Goal: Answer question/provide support: Share knowledge or assist other users

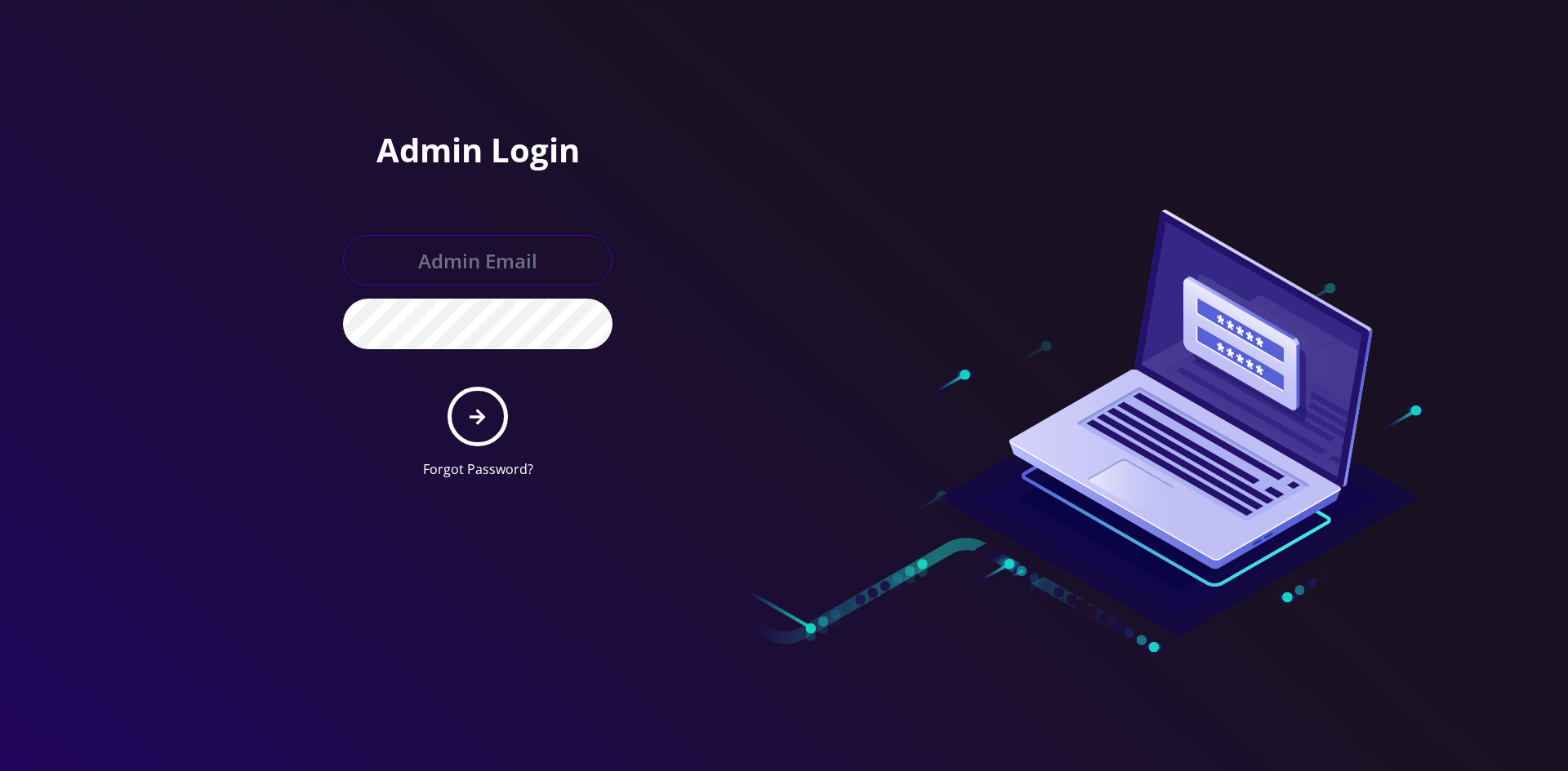
type input "shgy9700@gmail.com"
click at [488, 419] on button "submit" at bounding box center [477, 416] width 60 height 60
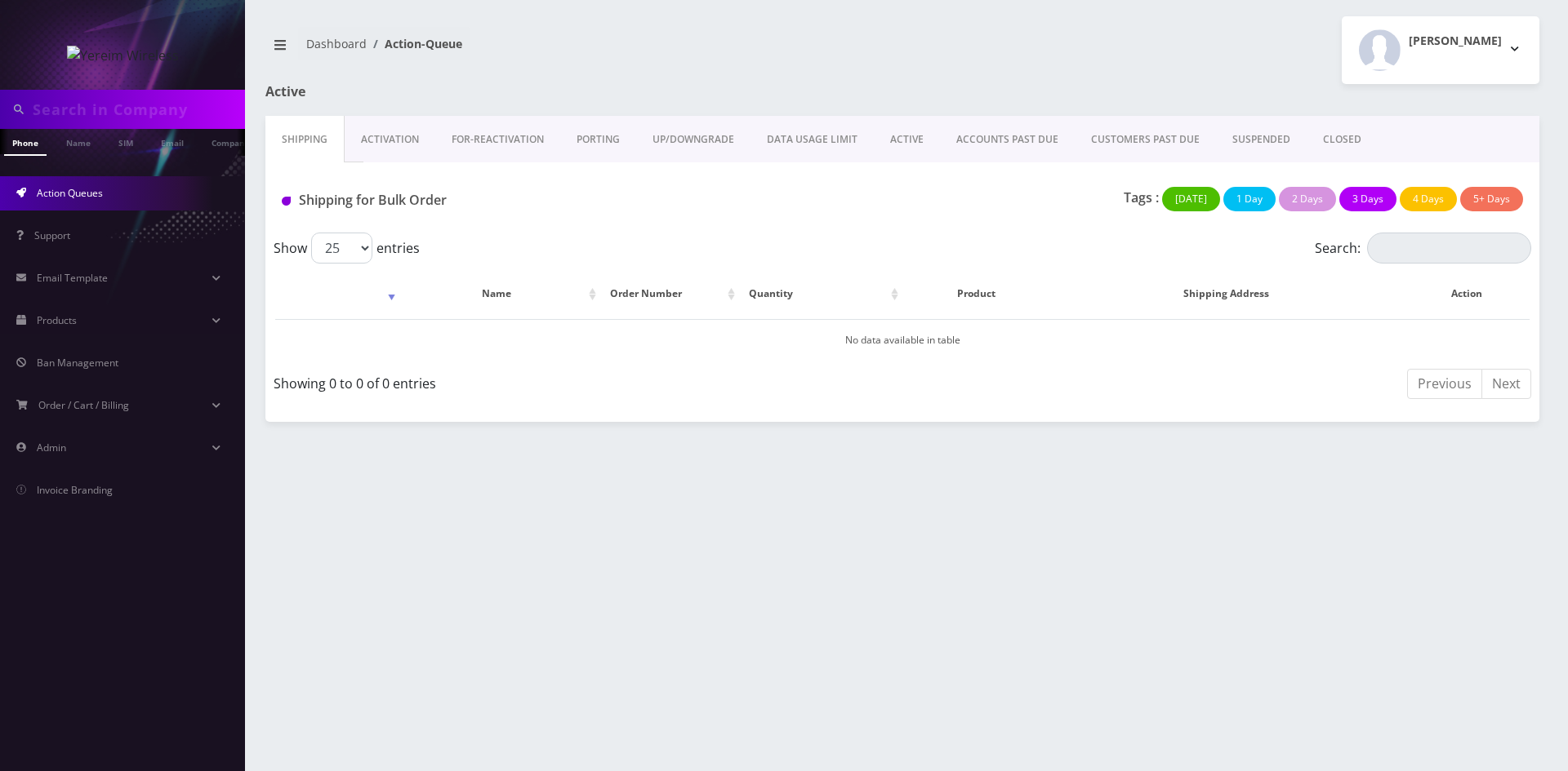
click at [896, 139] on link "ACTIVE" at bounding box center [906, 139] width 66 height 47
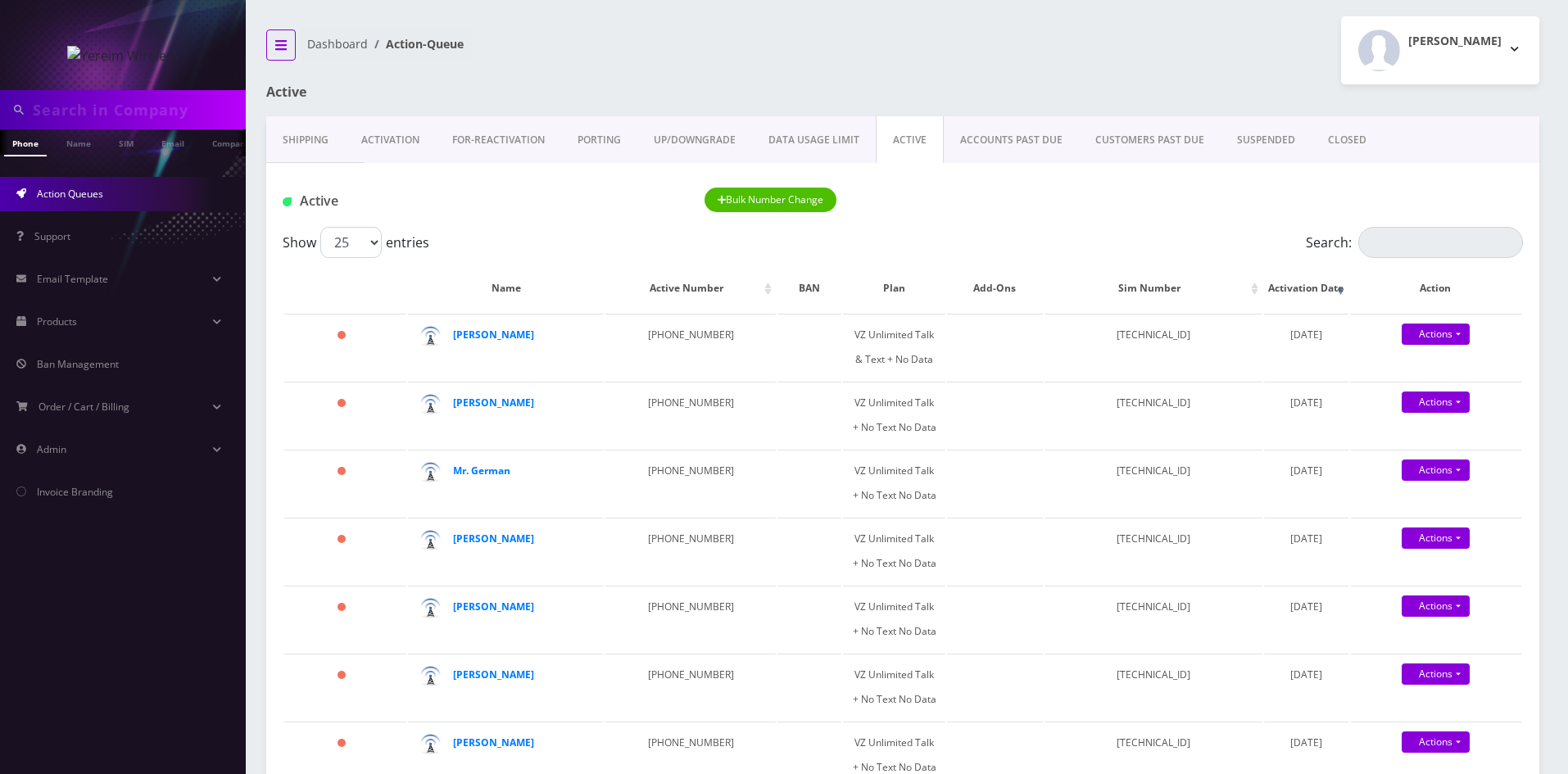
click at [277, 42] on icon "breadcrumb" at bounding box center [281, 45] width 12 height 14
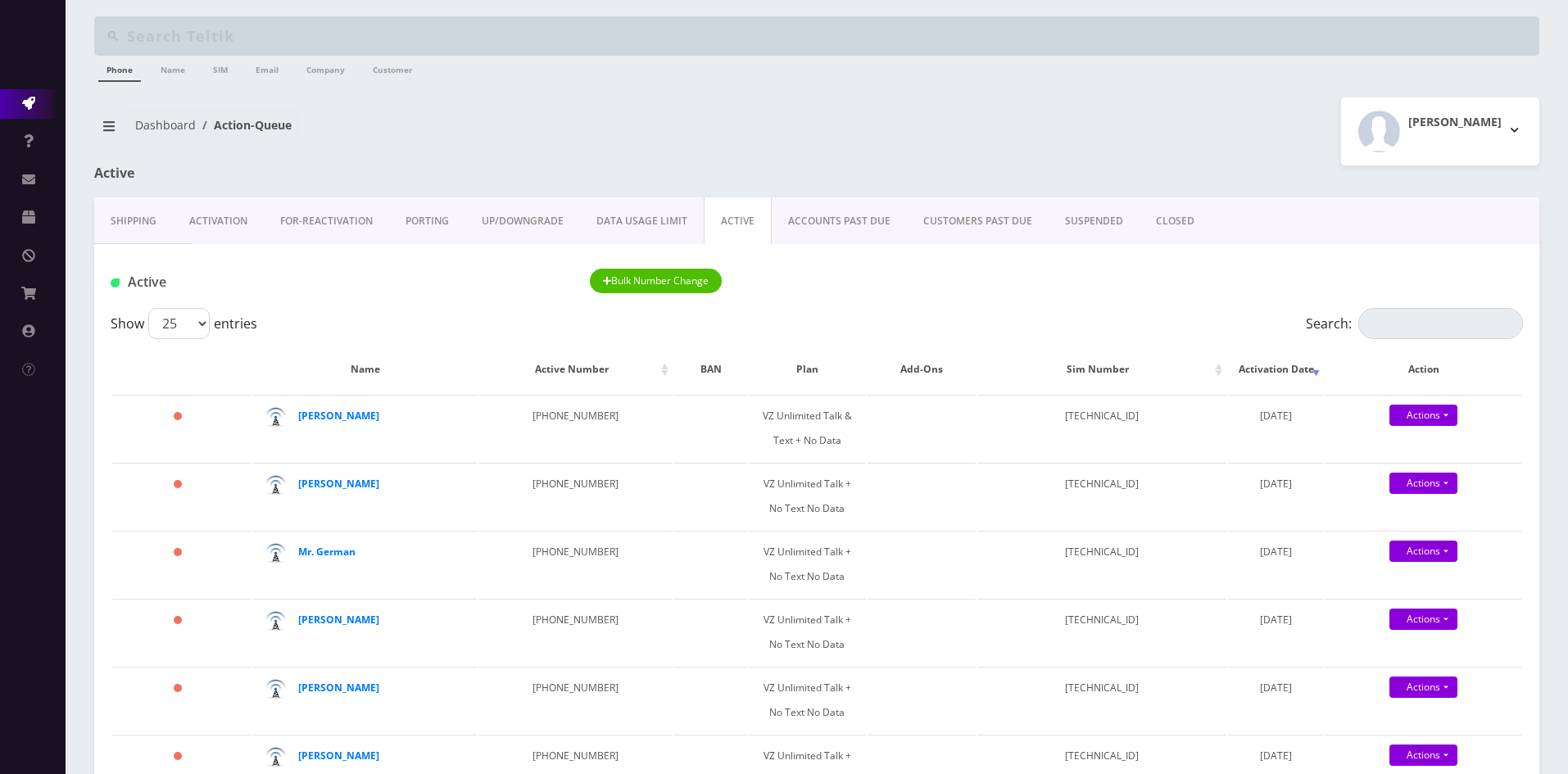
click at [1403, 330] on input "Search:" at bounding box center [1441, 323] width 165 height 31
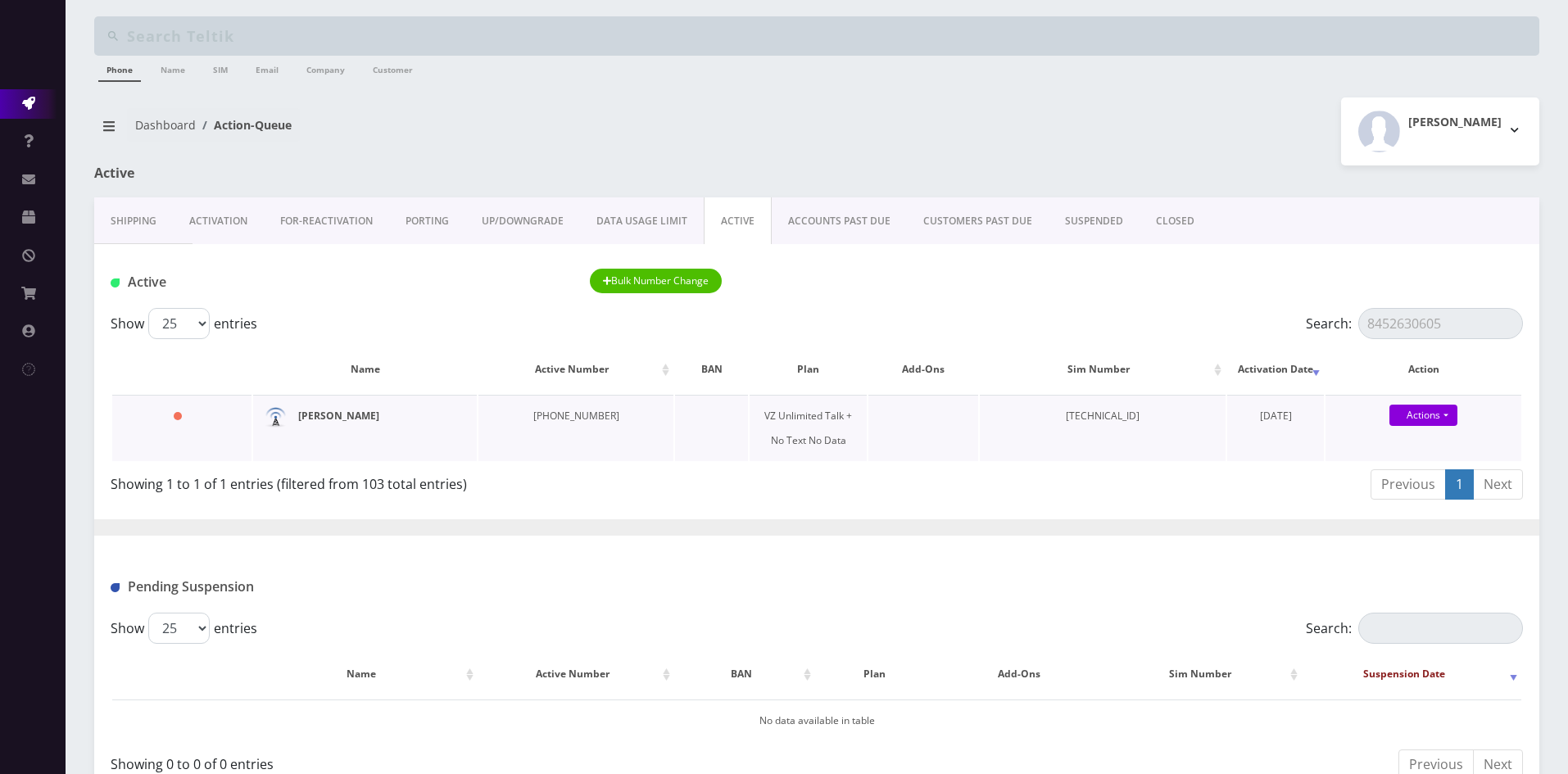
click at [366, 410] on strong "[PERSON_NAME]" at bounding box center [339, 416] width 81 height 14
drag, startPoint x: 1476, startPoint y: 331, endPoint x: 1330, endPoint y: 332, distance: 146.0
click at [1330, 332] on label "Search: 8452630605" at bounding box center [1414, 323] width 217 height 31
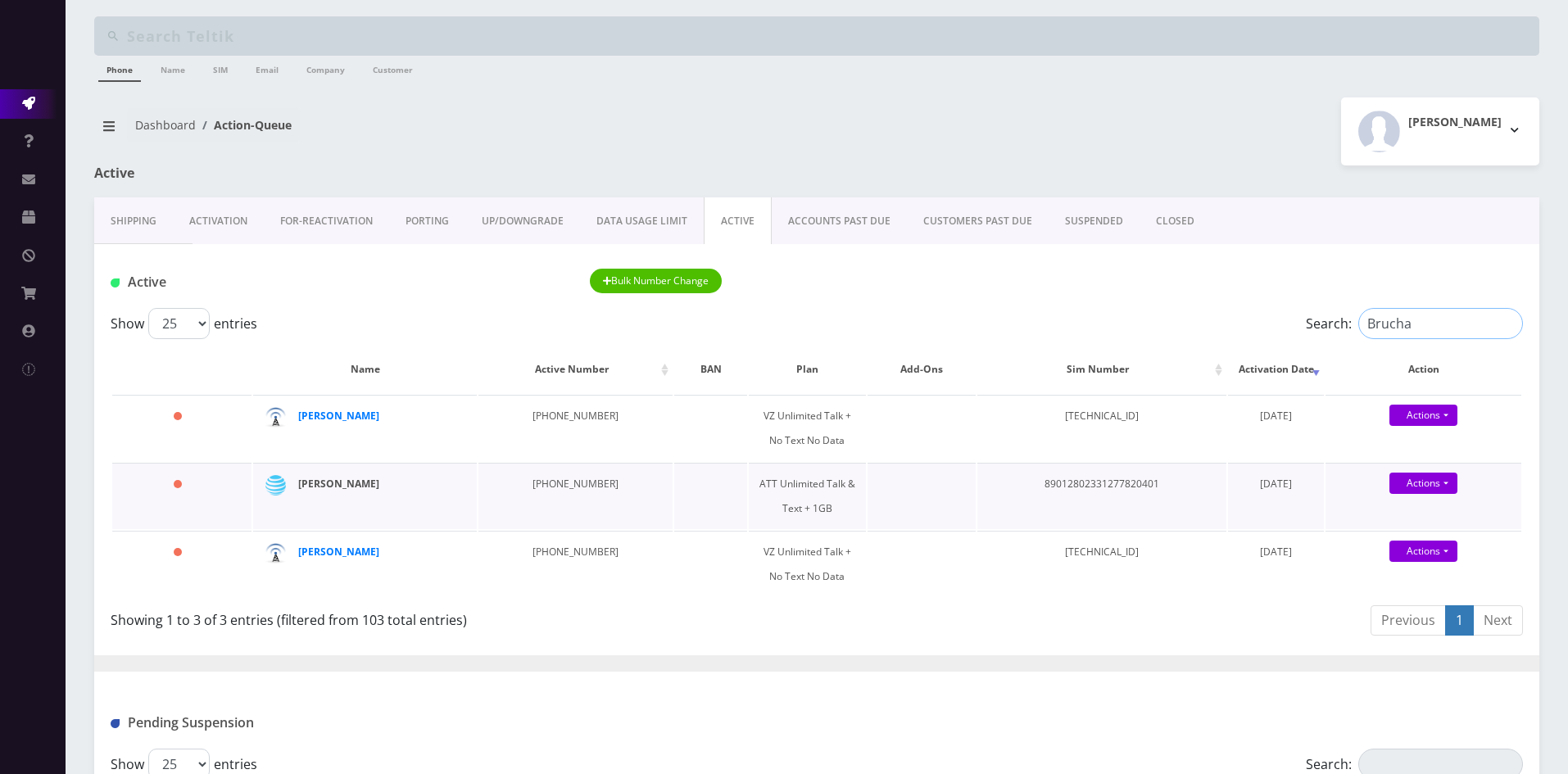
type input "Brucha"
click at [353, 483] on strong "Brucha Lorincz" at bounding box center [339, 484] width 81 height 14
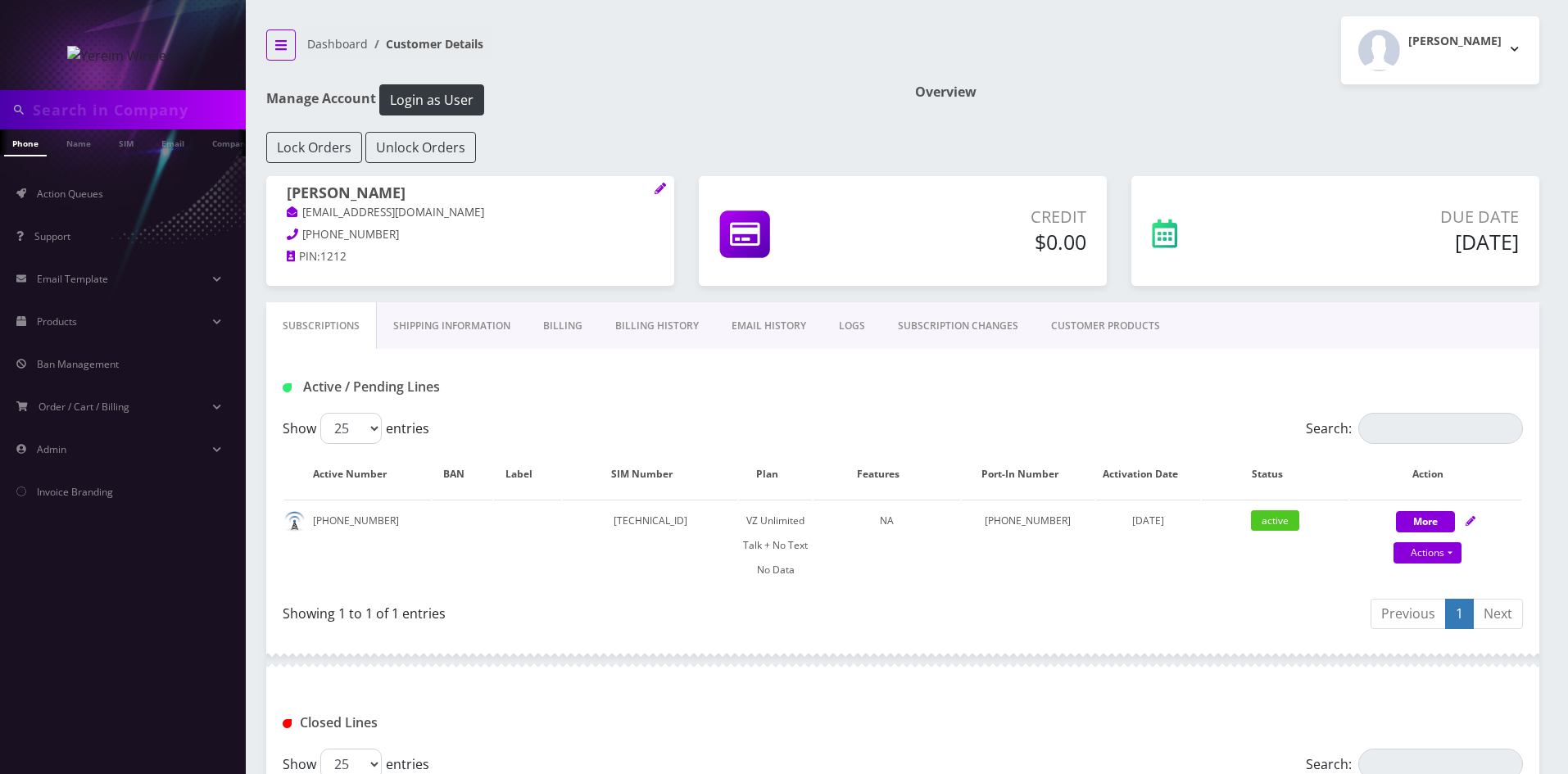
click at [288, 46] on button "breadcrumb" at bounding box center [281, 45] width 30 height 31
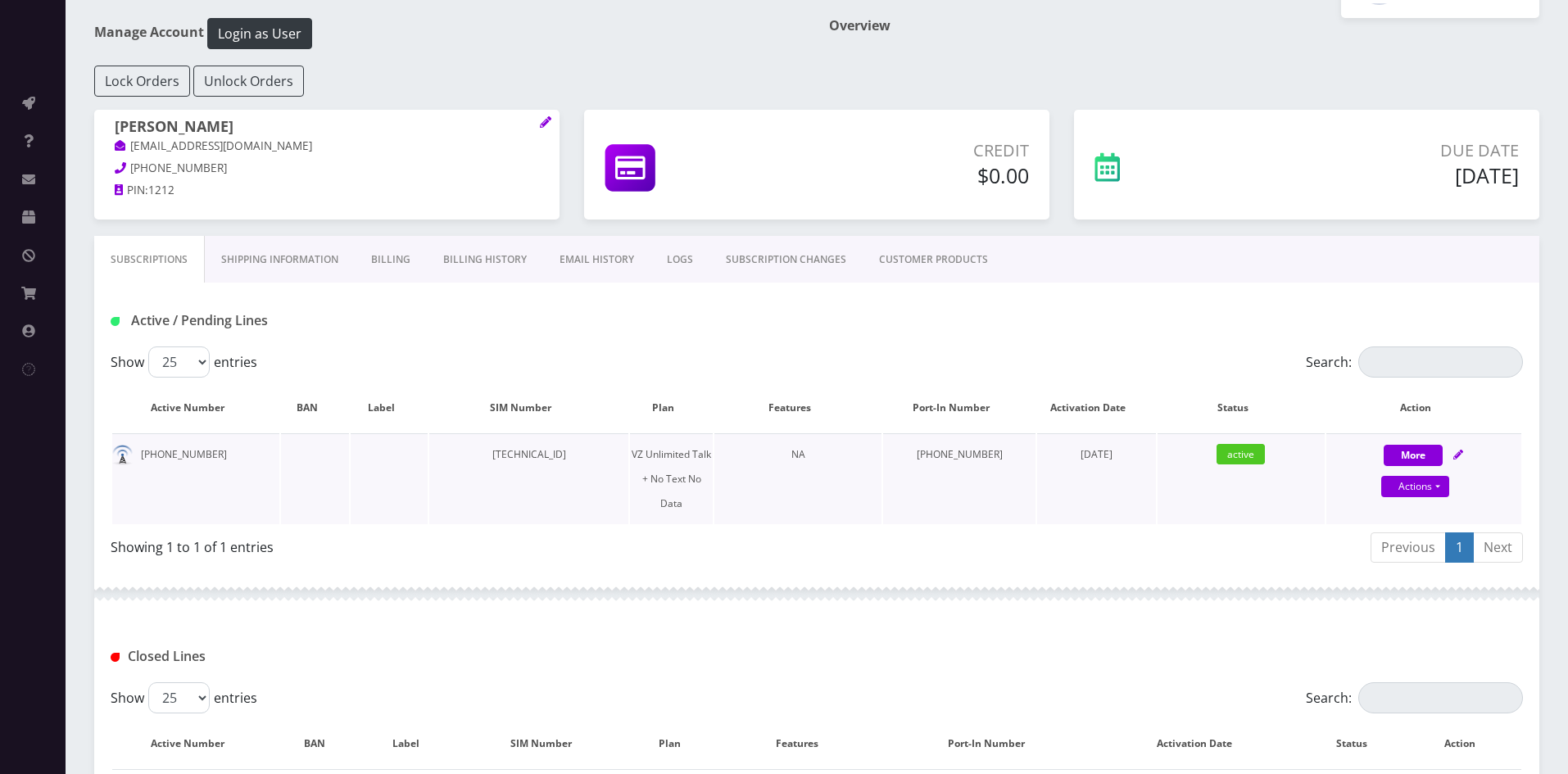
scroll to position [147, 0]
drag, startPoint x: 938, startPoint y: 458, endPoint x: 1007, endPoint y: 455, distance: 69.1
click at [1007, 455] on td "[PHONE_NUMBER]" at bounding box center [958, 480] width 151 height 91
copy td "[PHONE_NUMBER]"
click at [485, 258] on link "Billing History" at bounding box center [484, 260] width 117 height 47
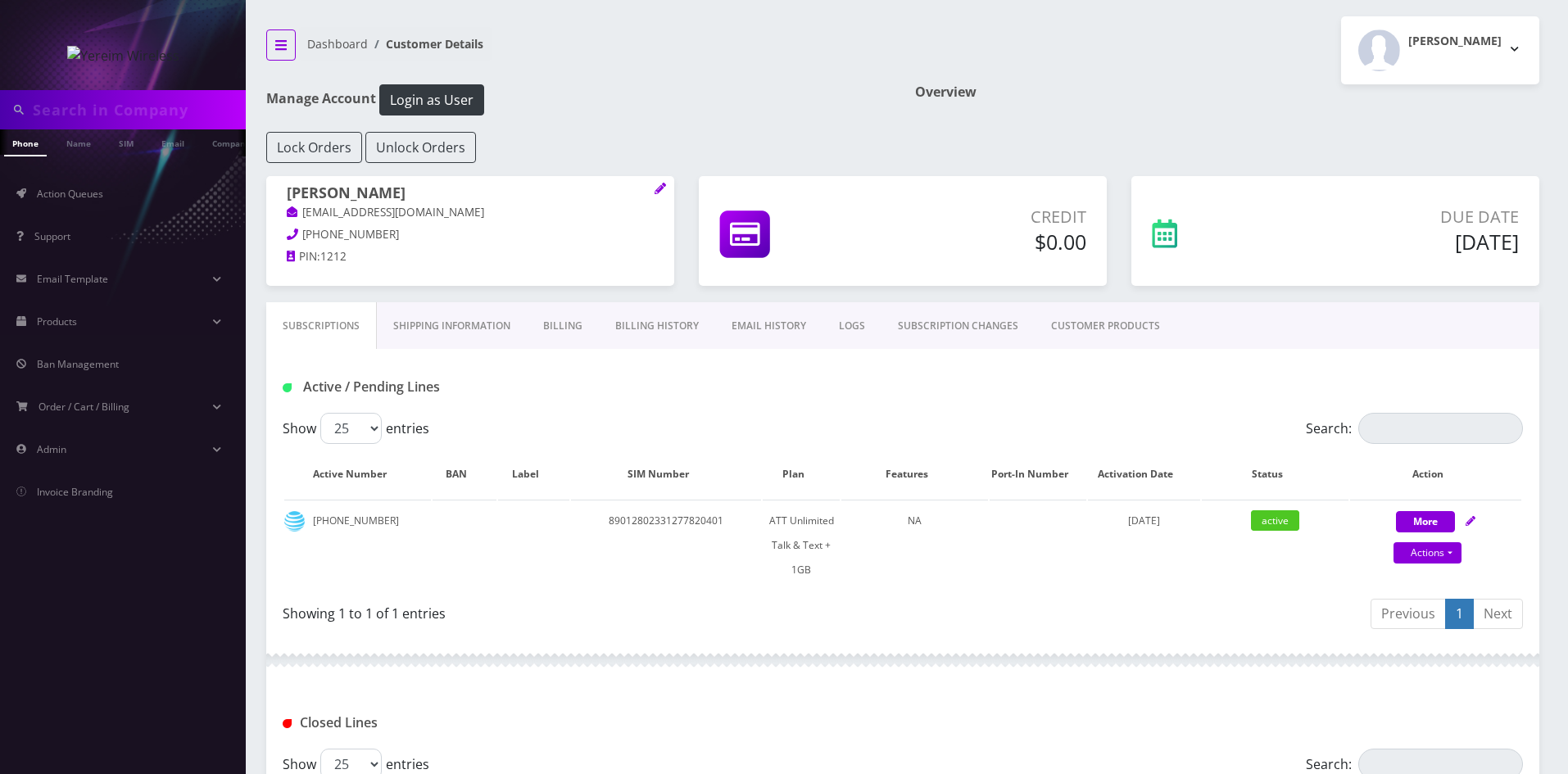
click at [289, 49] on button "breadcrumb" at bounding box center [281, 45] width 30 height 31
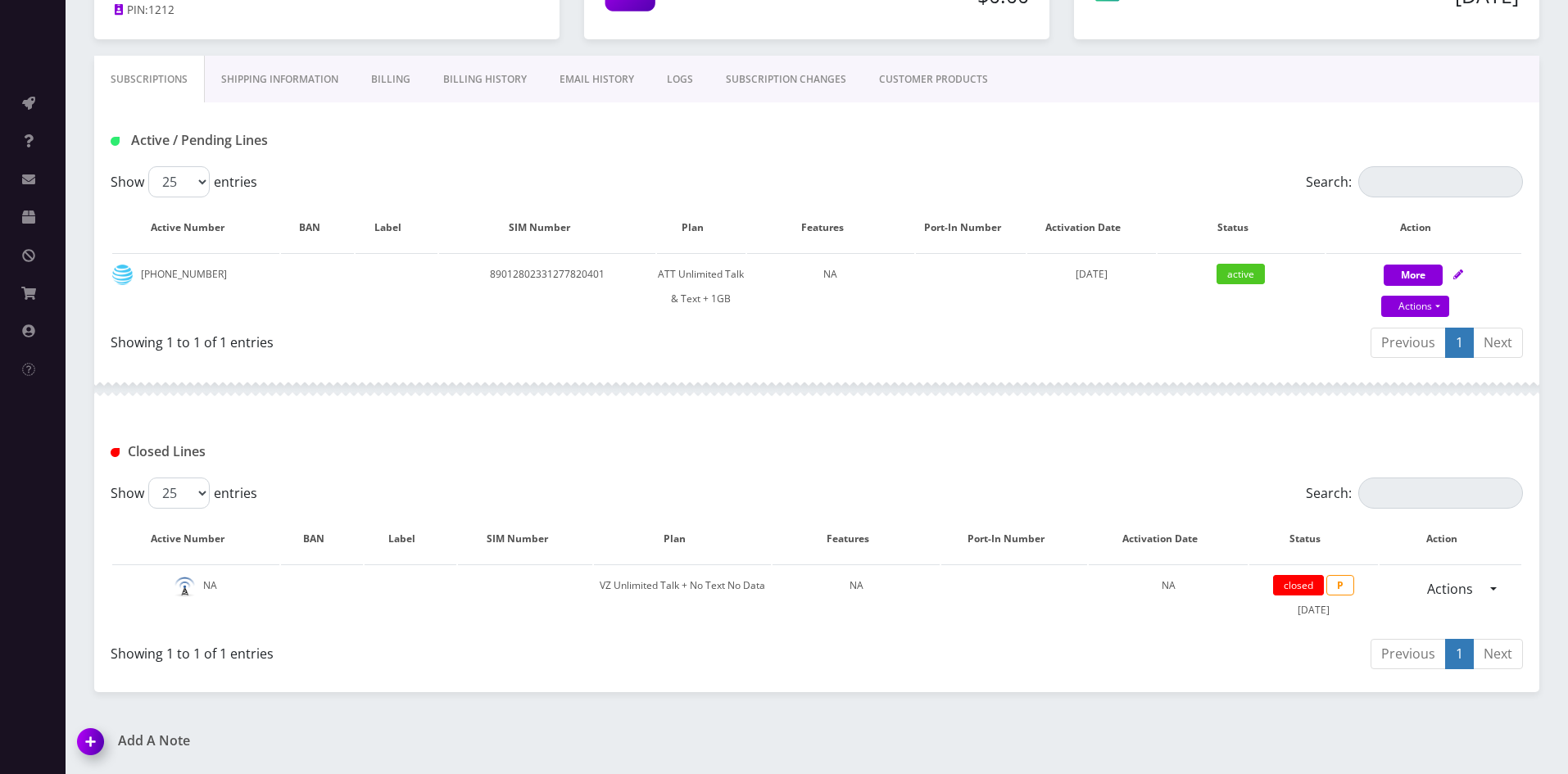
scroll to position [246, 0]
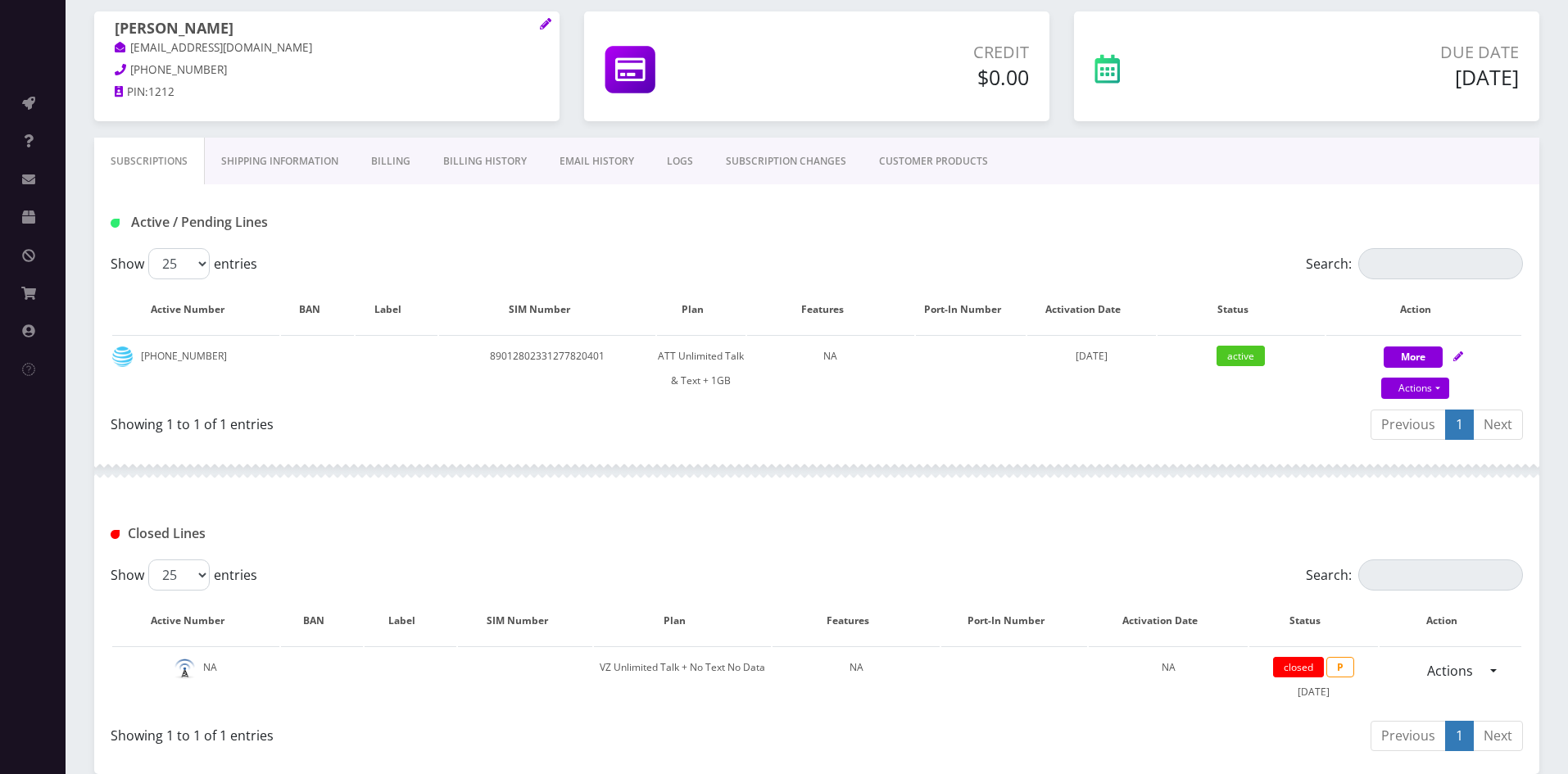
click at [481, 162] on link "Billing History" at bounding box center [484, 161] width 117 height 47
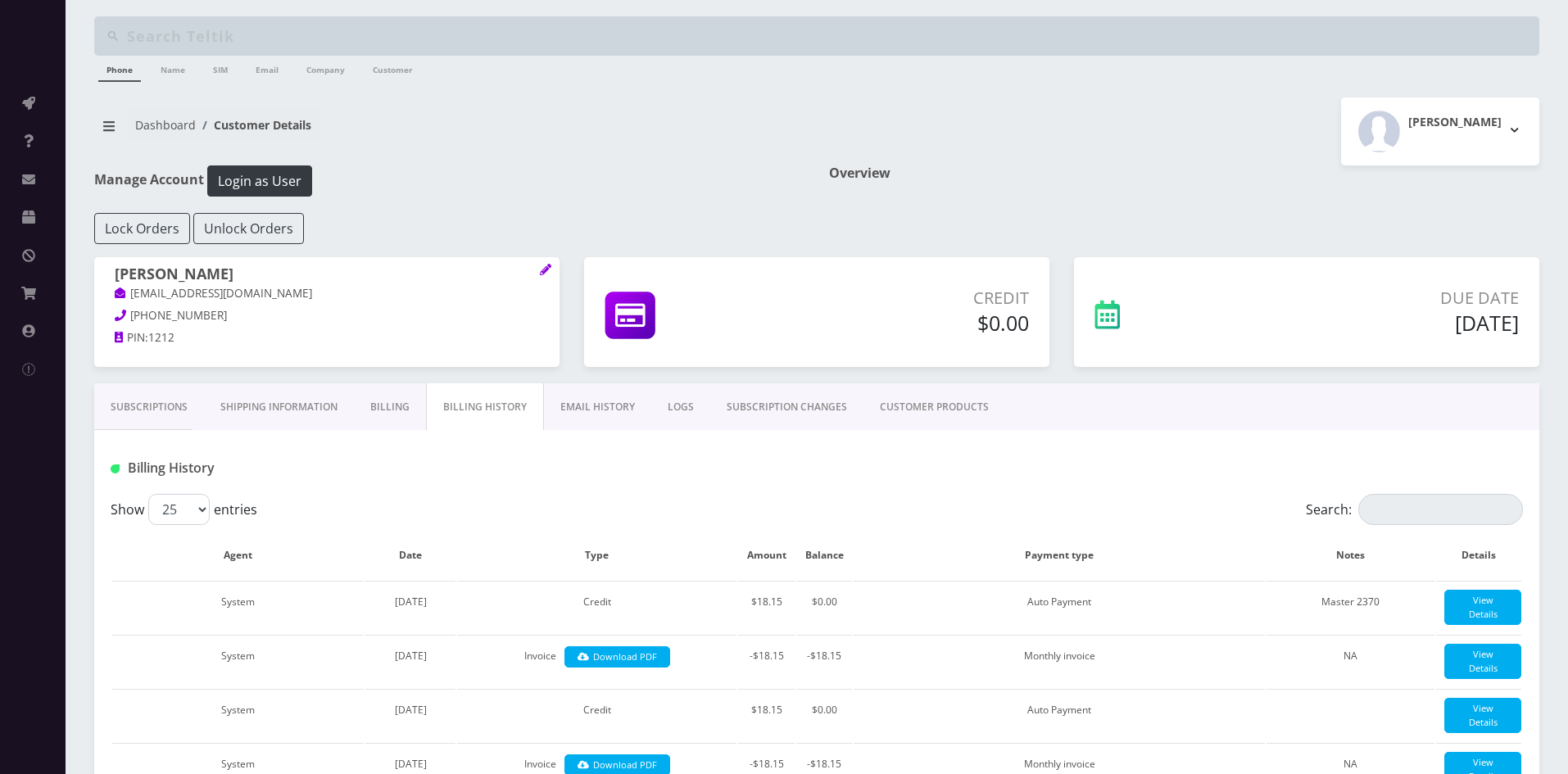
click at [161, 402] on link "Subscriptions" at bounding box center [150, 406] width 110 height 47
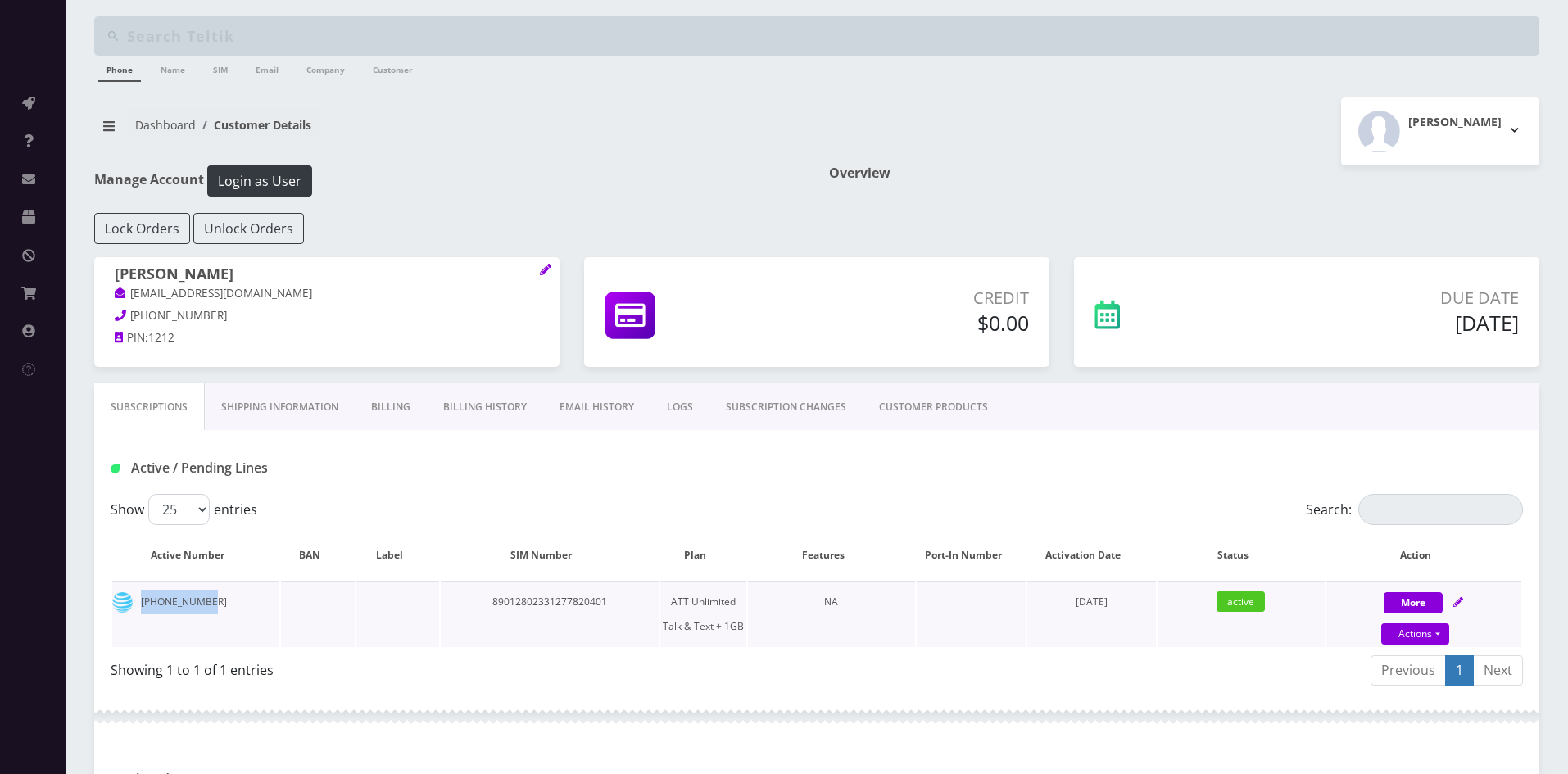
drag, startPoint x: 141, startPoint y: 605, endPoint x: 217, endPoint y: 603, distance: 76.0
click at [217, 603] on td "845-352-2722" at bounding box center [195, 614] width 167 height 67
copy td "845-352-2722"
click at [292, 400] on link "Shipping Information" at bounding box center [279, 406] width 150 height 47
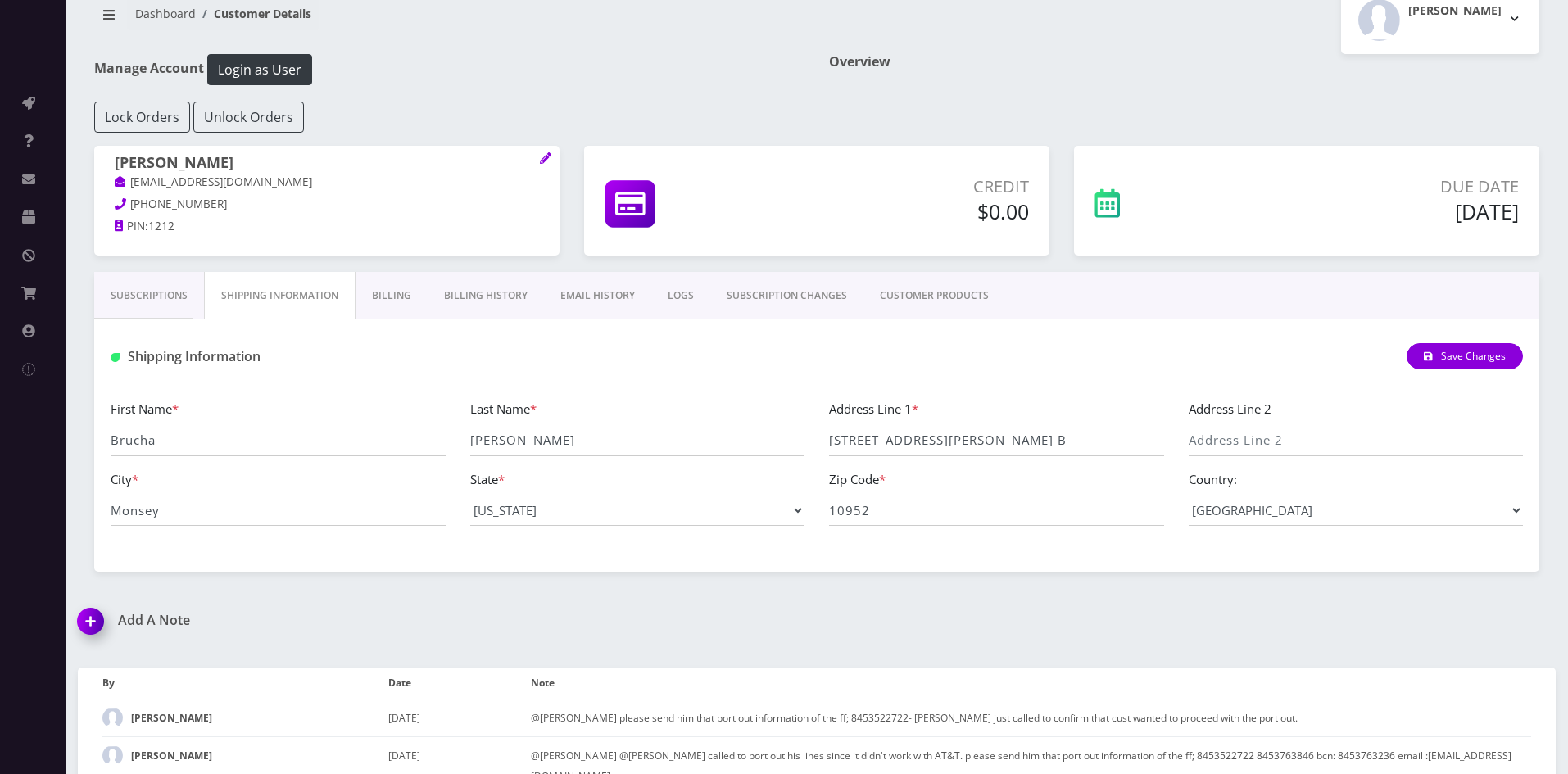
scroll to position [82, 0]
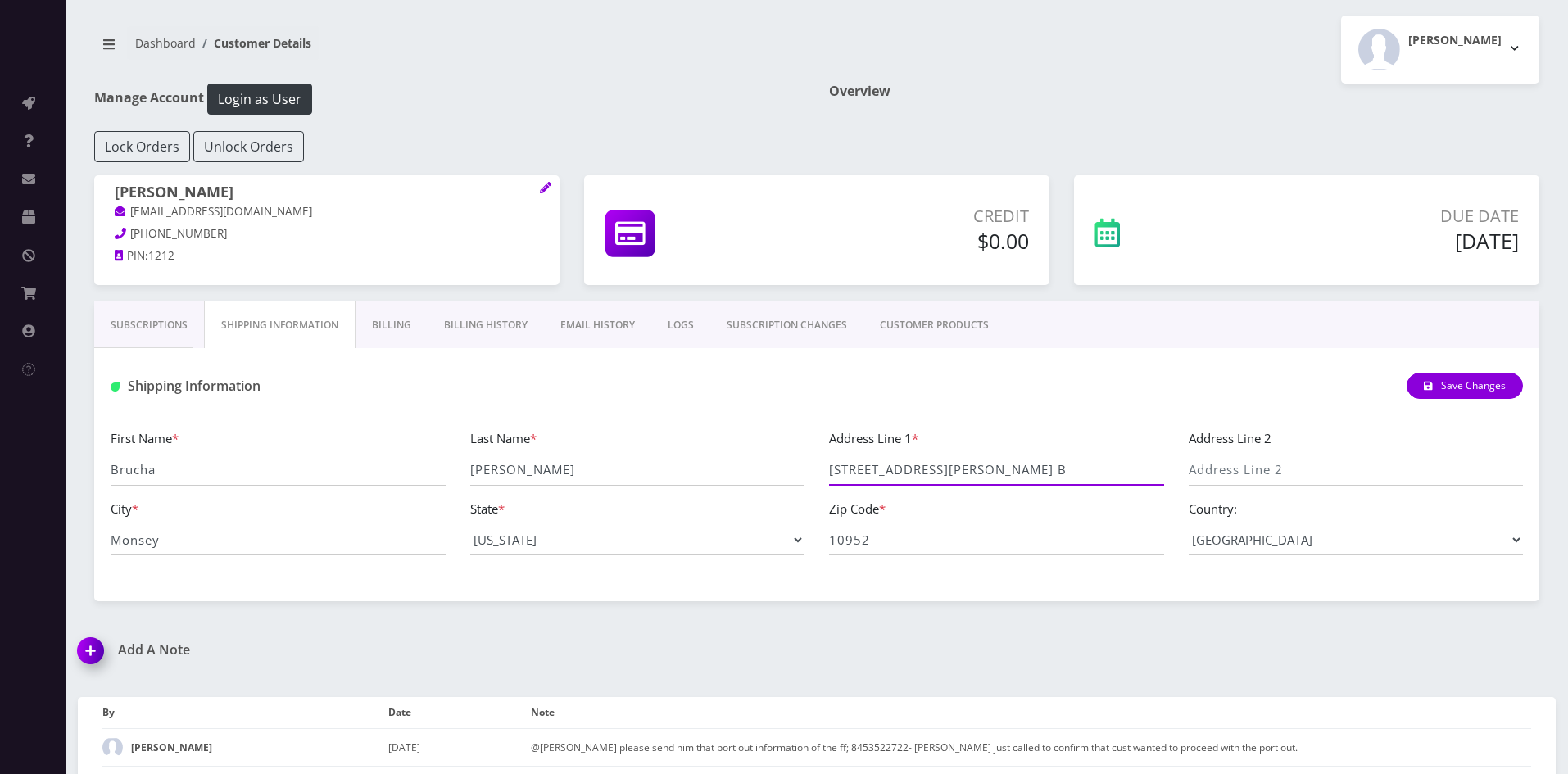
drag, startPoint x: 995, startPoint y: 474, endPoint x: 826, endPoint y: 470, distance: 169.0
click at [826, 470] on div "Address Line 1 * 47 Kaser Ter, Apt. B" at bounding box center [997, 456] width 360 height 57
click at [165, 334] on link "Subscriptions" at bounding box center [150, 324] width 110 height 47
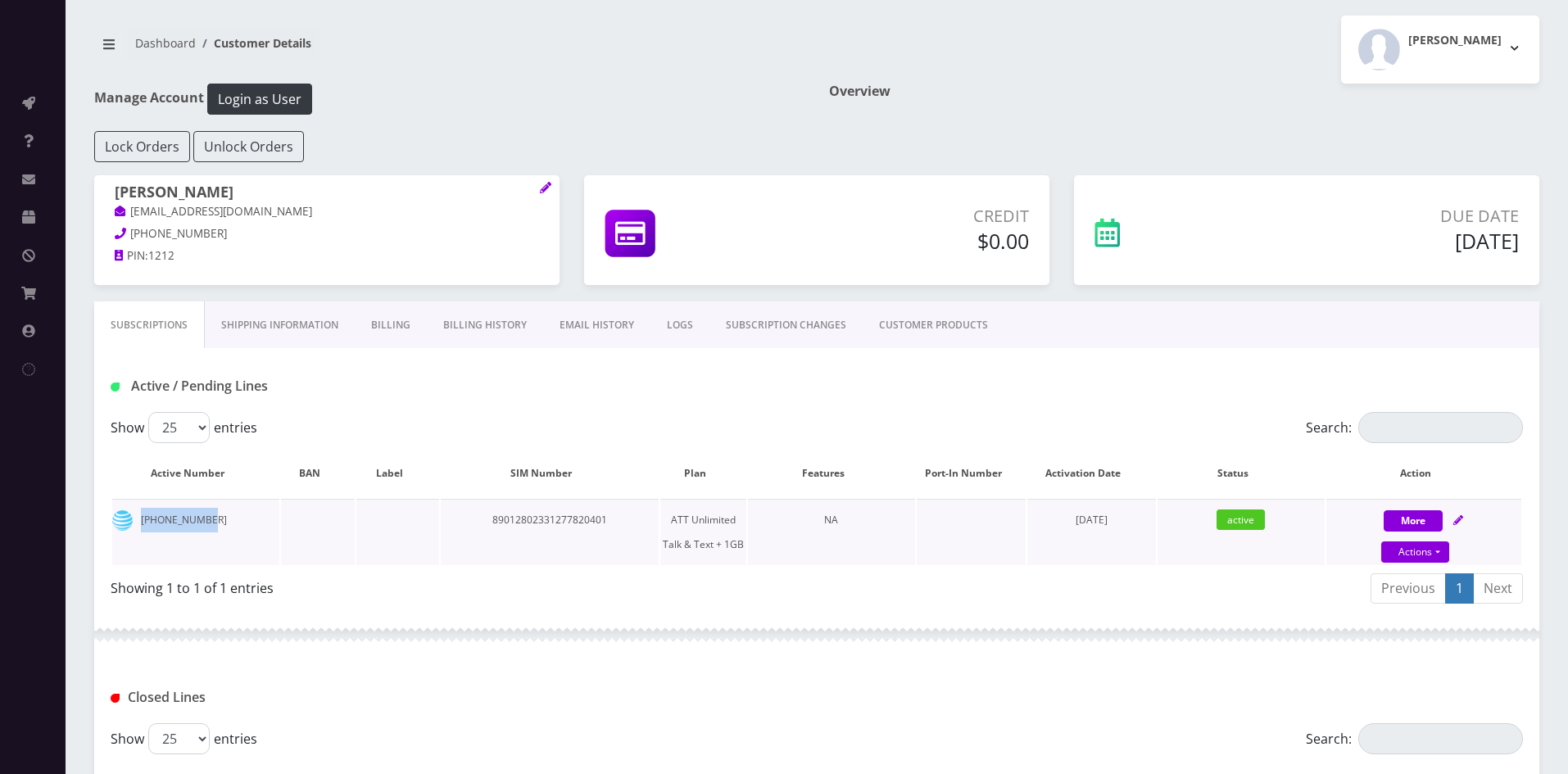
drag, startPoint x: 139, startPoint y: 523, endPoint x: 220, endPoint y: 526, distance: 81.1
click at [220, 526] on td "845-352-2722" at bounding box center [195, 532] width 167 height 67
copy td "845-352-2722"
